Goal: Transaction & Acquisition: Purchase product/service

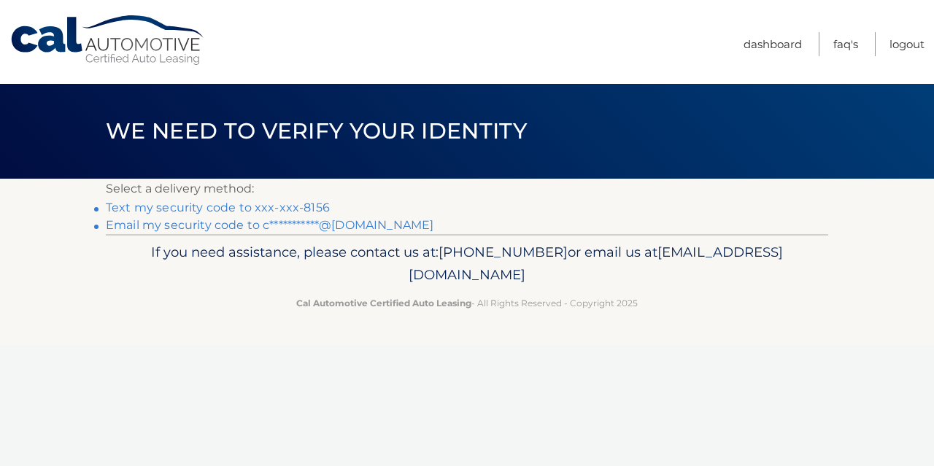
click at [302, 206] on link "Text my security code to xxx-xxx-8156" at bounding box center [218, 208] width 224 height 14
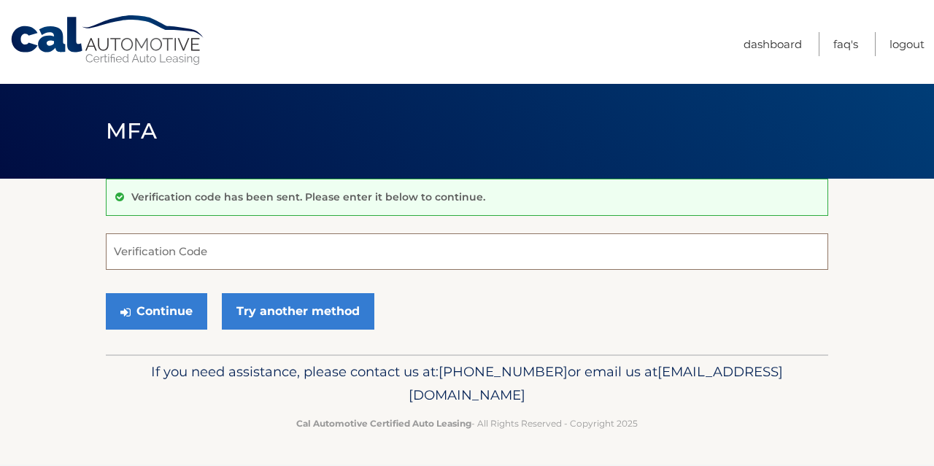
click at [304, 256] on input "Verification Code" at bounding box center [467, 251] width 722 height 36
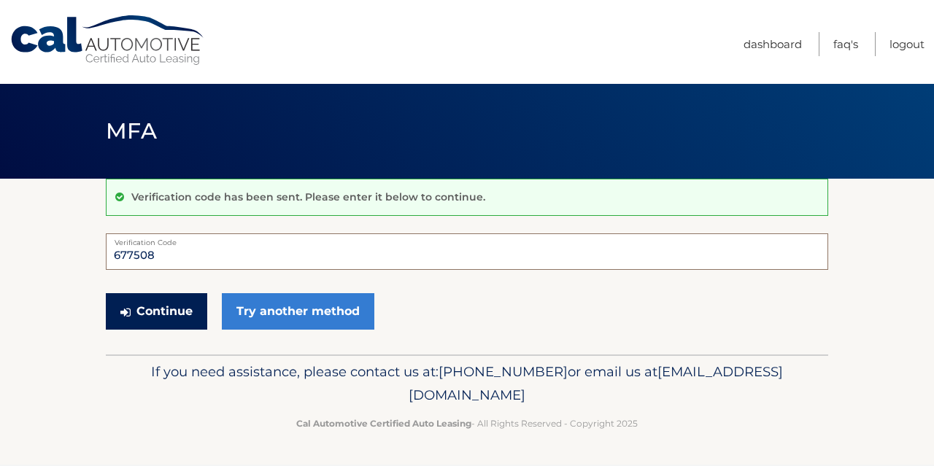
type input "677508"
click at [182, 309] on button "Continue" at bounding box center [156, 311] width 101 height 36
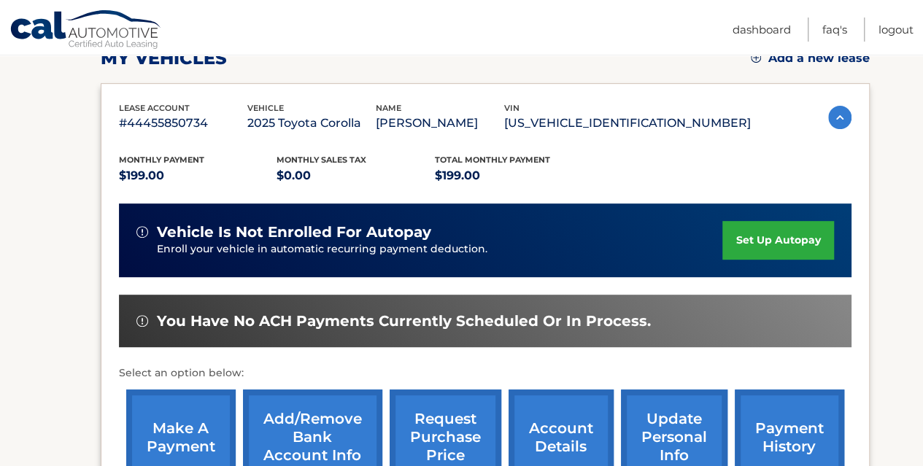
scroll to position [292, 0]
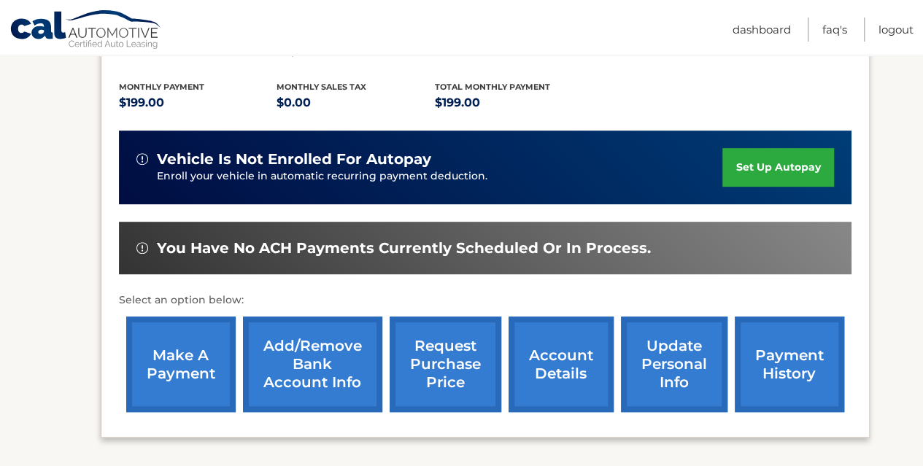
click at [178, 365] on link "make a payment" at bounding box center [180, 365] width 109 height 96
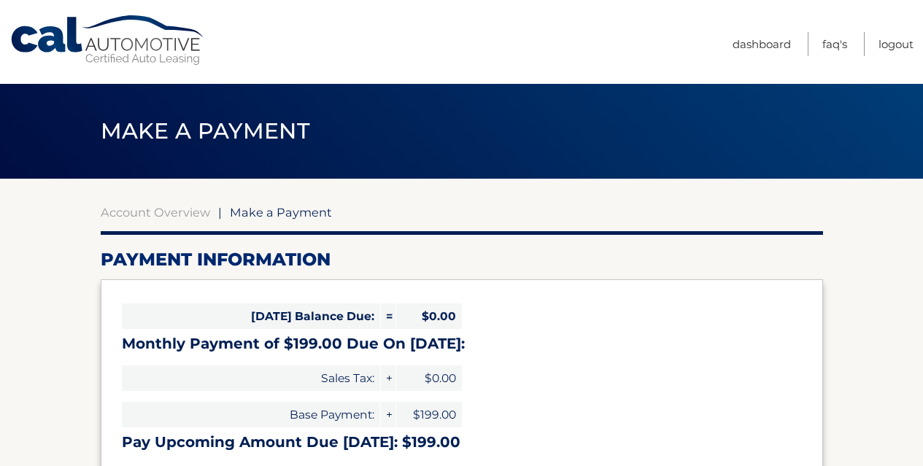
select select "MWE0OTc5MzgtNDA3Yy00Zjg2LThiYmItYTFkZmE5OGI5ODhj"
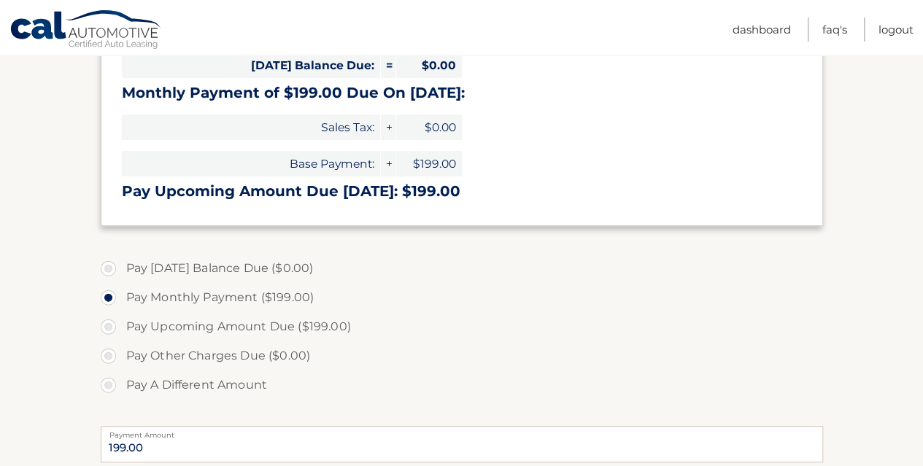
scroll to position [219, 0]
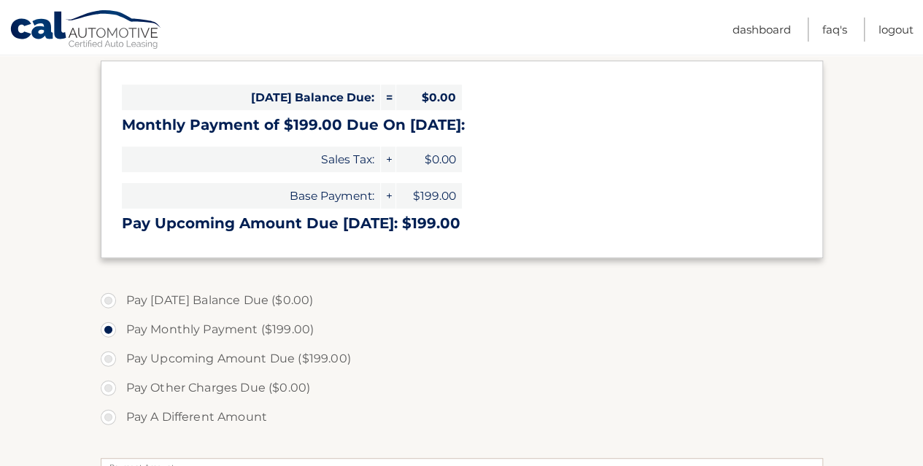
click at [105, 358] on label "Pay Upcoming Amount Due ($199.00)" at bounding box center [462, 358] width 722 height 29
click at [106, 358] on input "Pay Upcoming Amount Due ($199.00)" at bounding box center [113, 355] width 15 height 23
radio input "true"
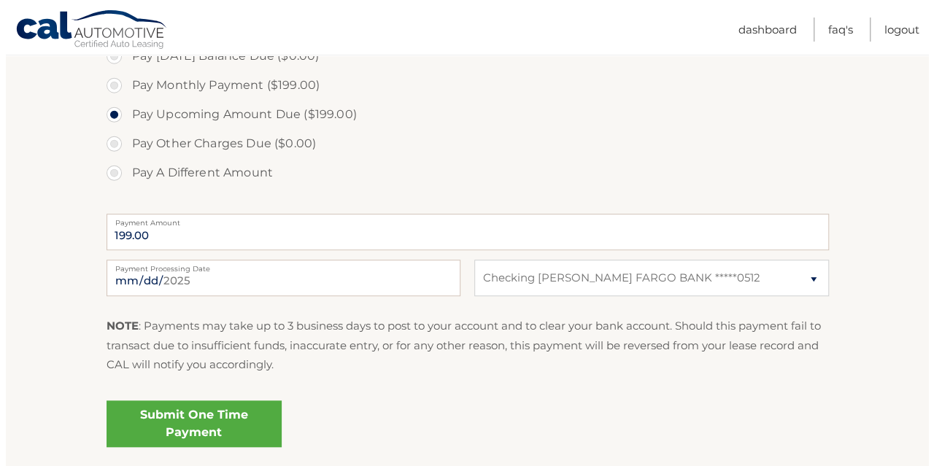
scroll to position [511, 0]
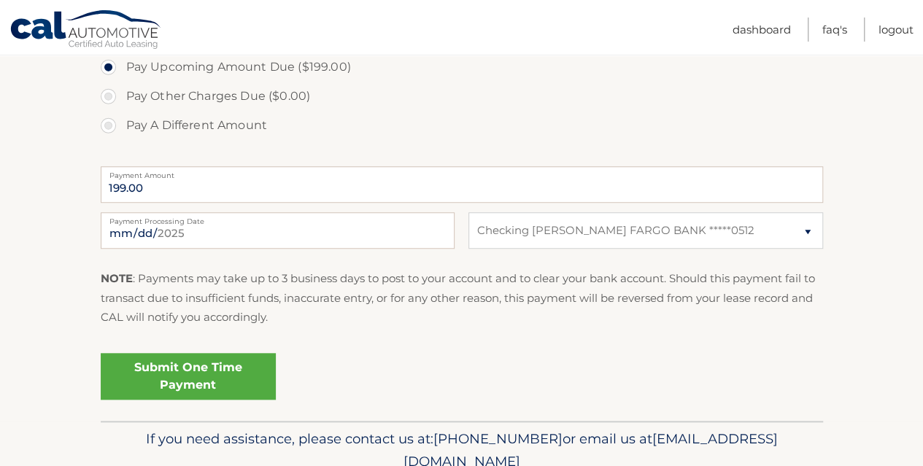
click at [199, 373] on link "Submit One Time Payment" at bounding box center [188, 376] width 175 height 47
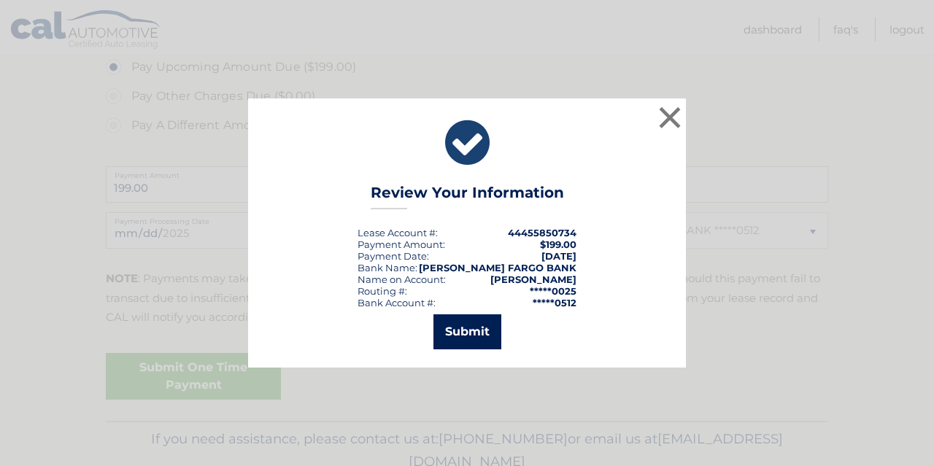
click at [476, 328] on button "Submit" at bounding box center [467, 331] width 68 height 35
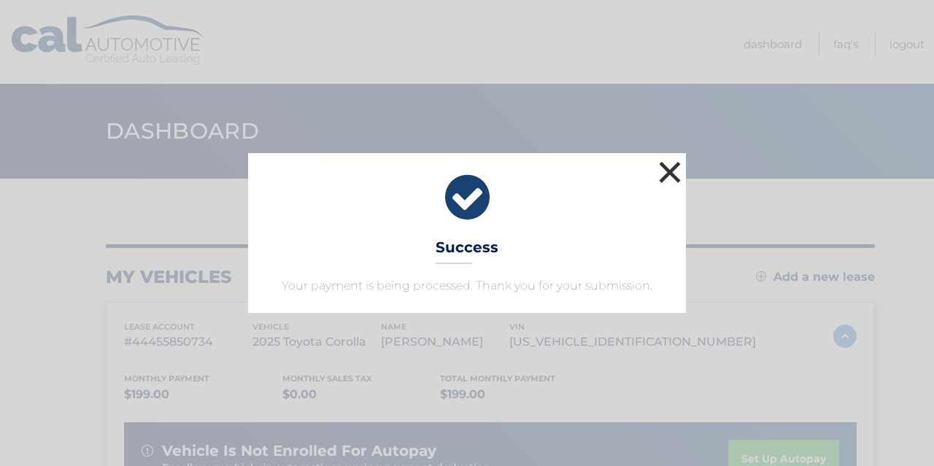
click at [675, 173] on button "×" at bounding box center [669, 172] width 29 height 29
